Goal: Register for event/course

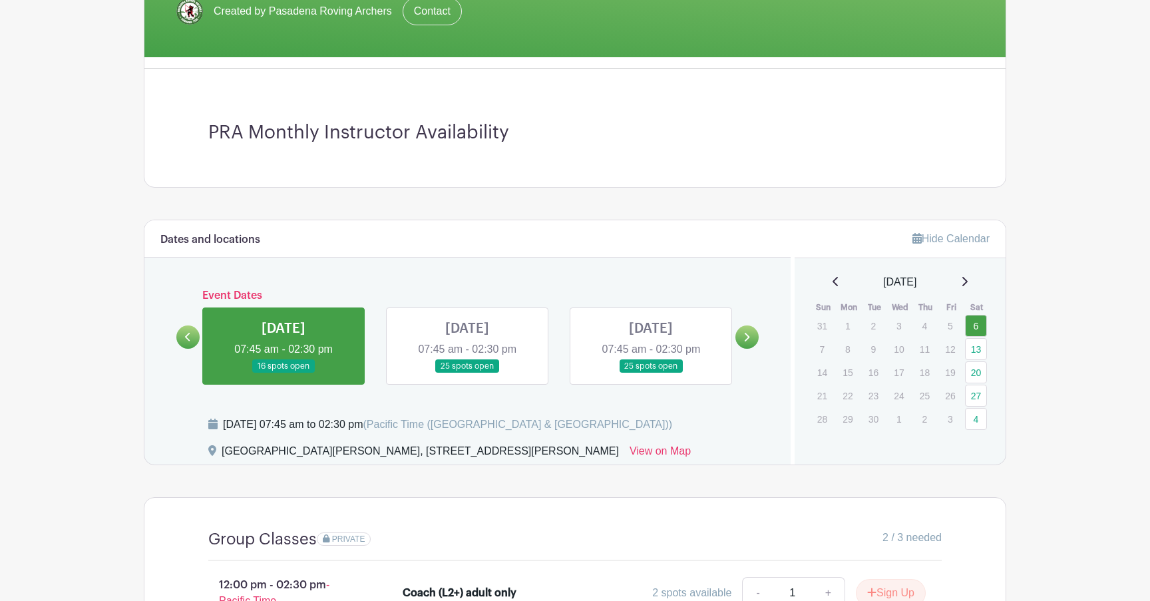
scroll to position [316, 0]
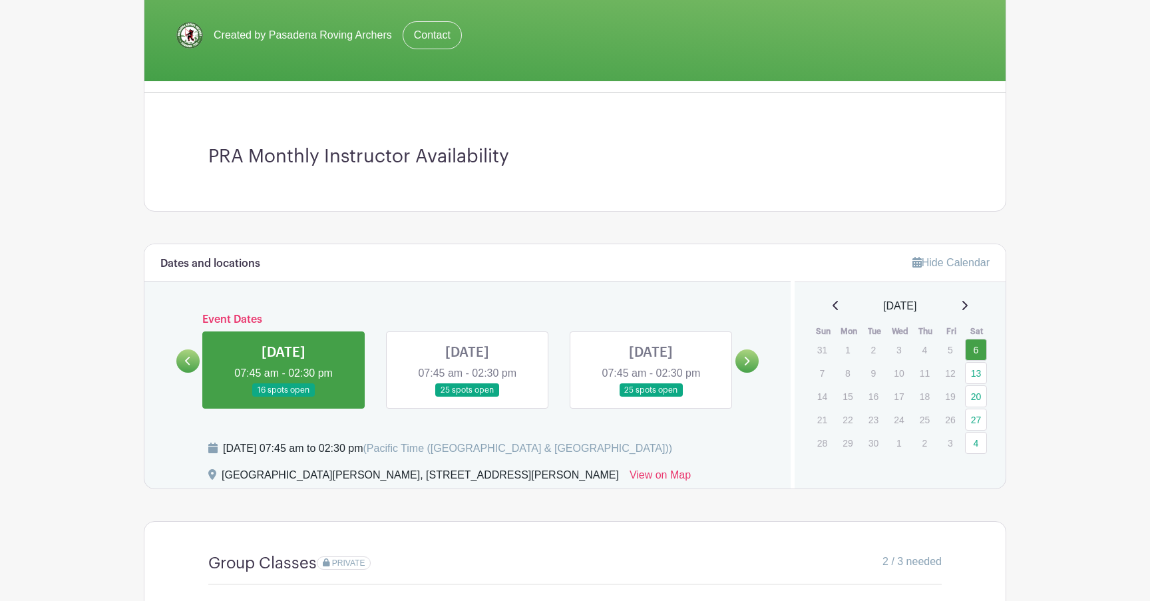
click at [467, 397] on link at bounding box center [467, 397] width 0 height 0
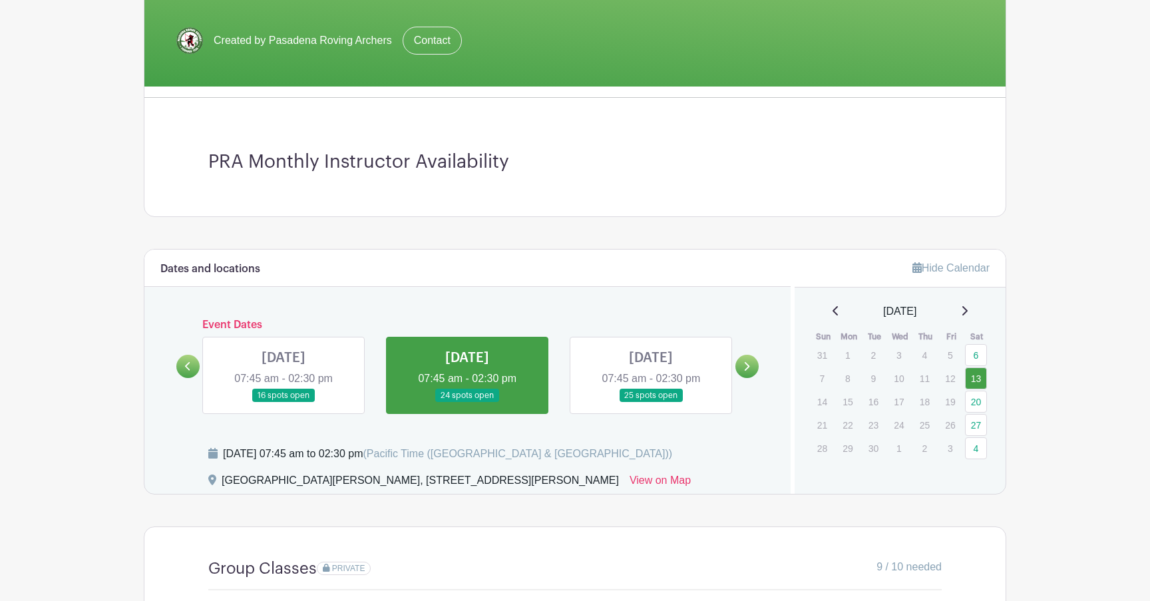
scroll to position [497, 0]
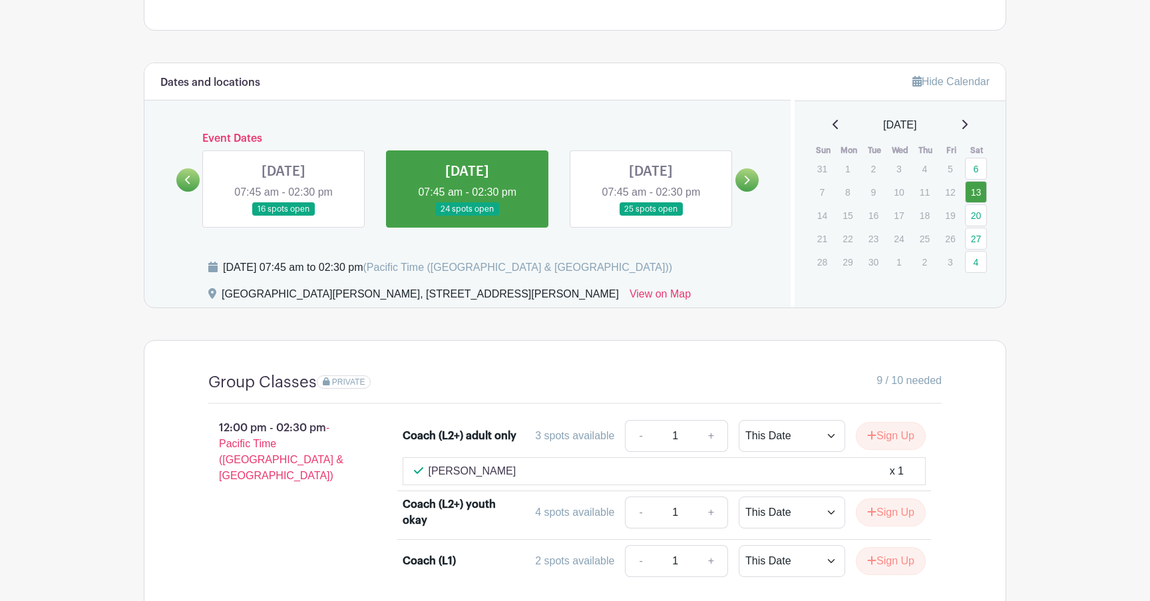
click at [651, 216] on link at bounding box center [651, 216] width 0 height 0
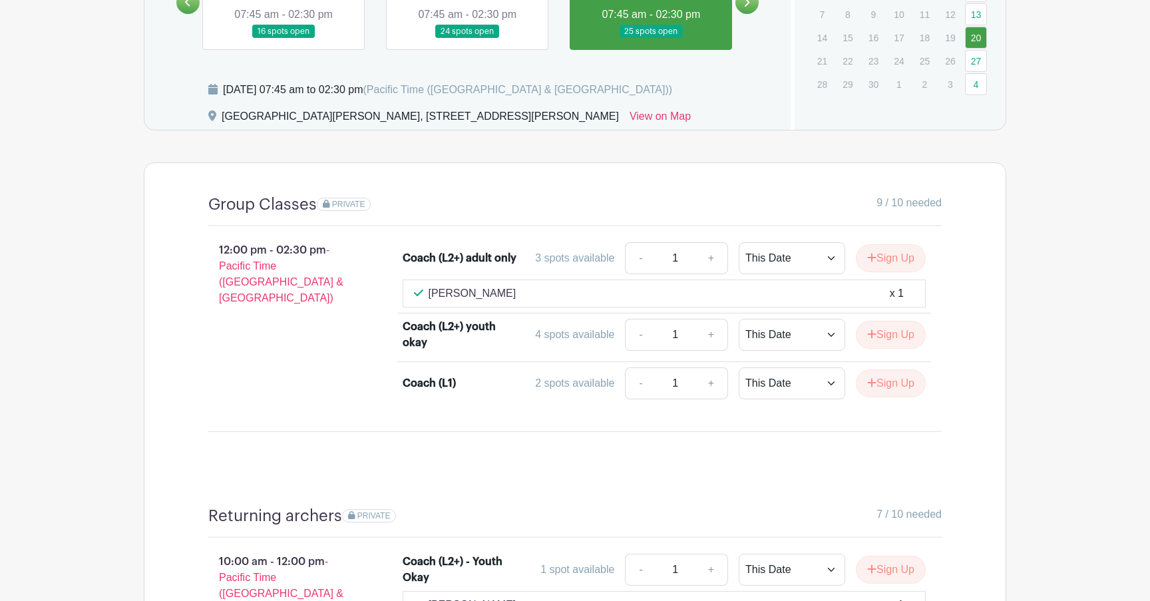
scroll to position [593, 0]
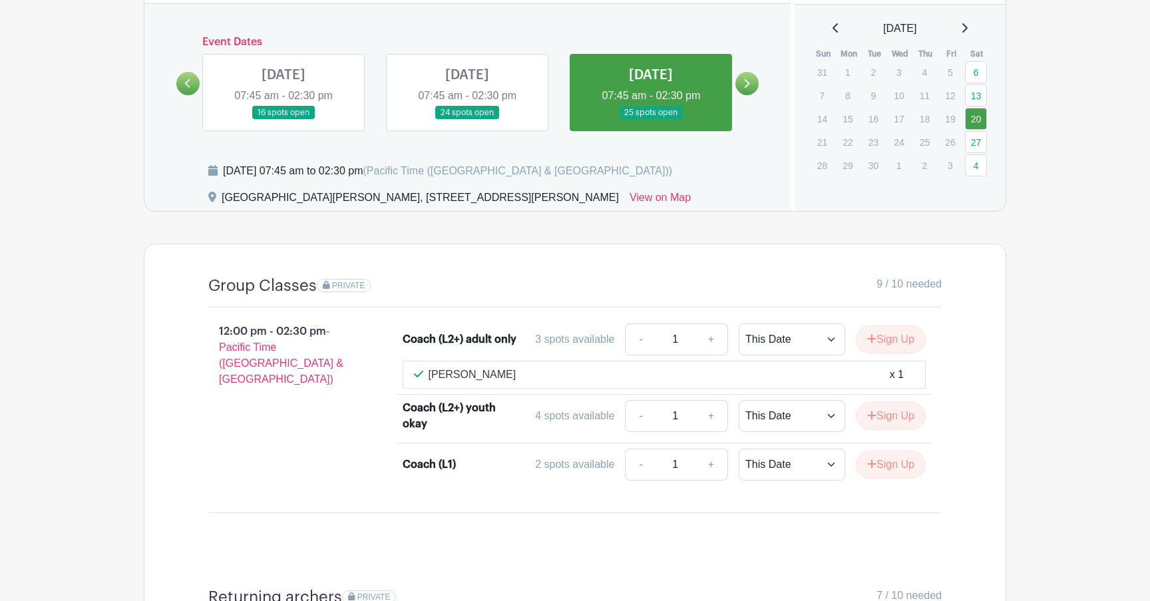
click at [467, 120] on link at bounding box center [467, 120] width 0 height 0
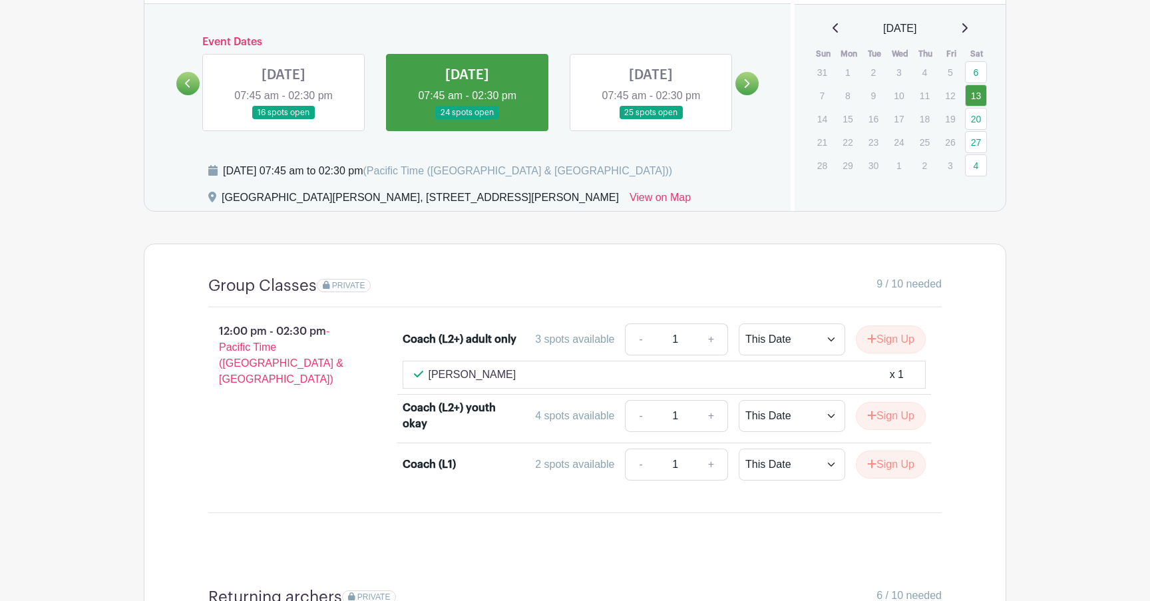
click at [283, 120] on link at bounding box center [283, 120] width 0 height 0
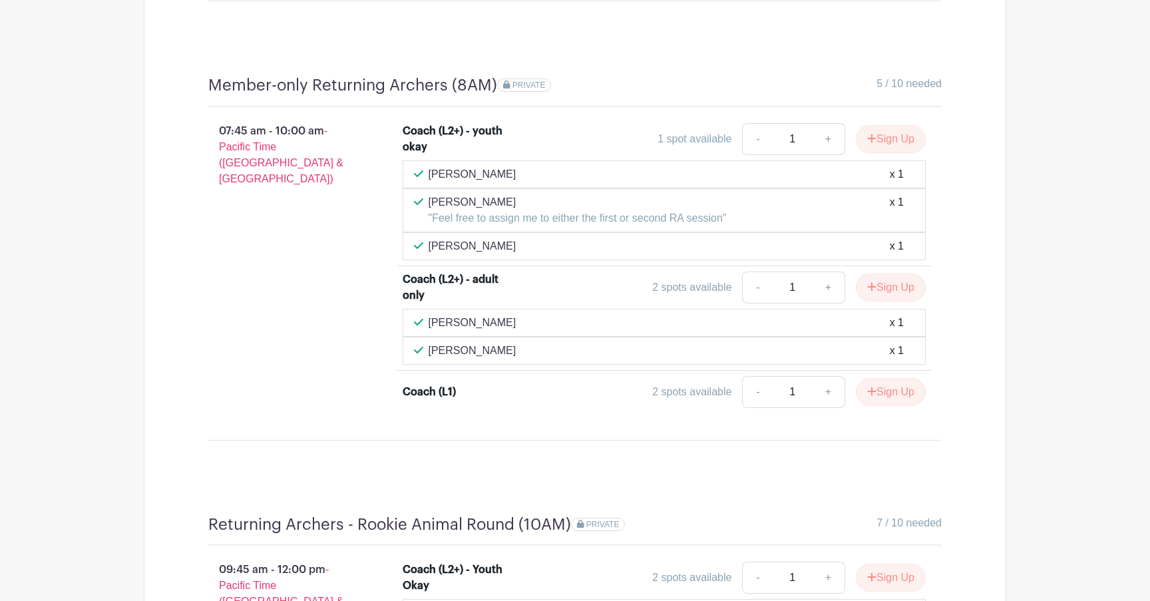
scroll to position [1019, 0]
